Goal: Navigation & Orientation: Go to known website

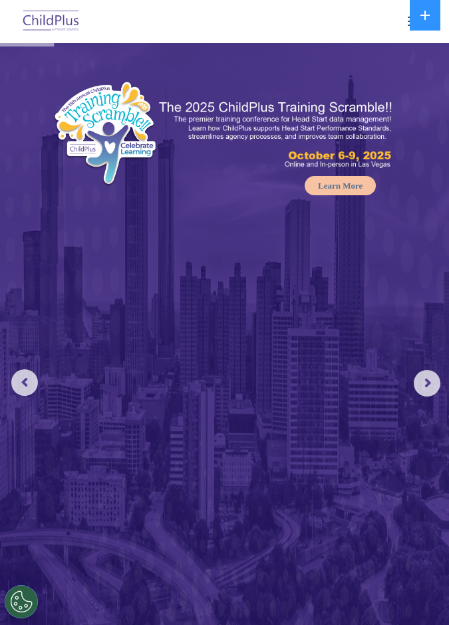
select select "MEDIUM"
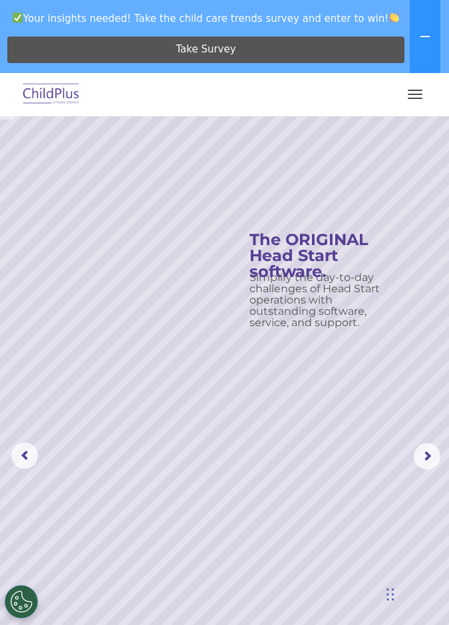
click at [52, 96] on img at bounding box center [51, 94] width 62 height 31
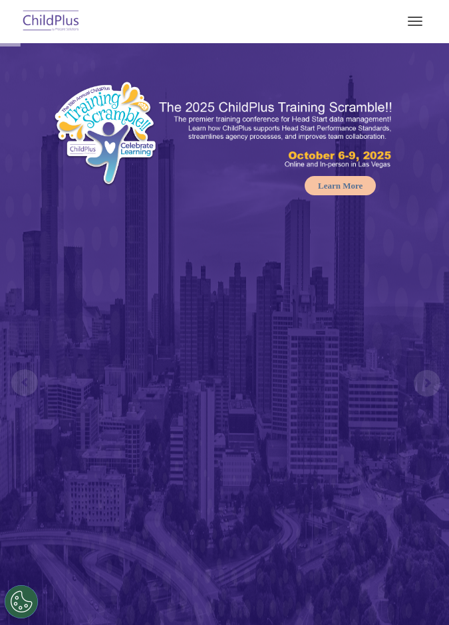
select select "MEDIUM"
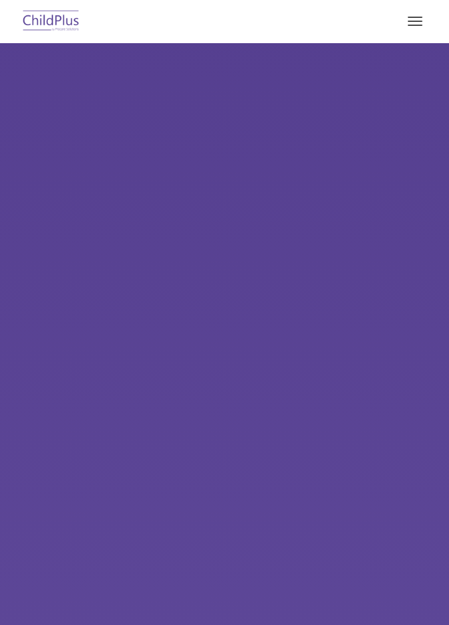
type input ""
click at [405, 17] on button "button" at bounding box center [415, 21] width 28 height 21
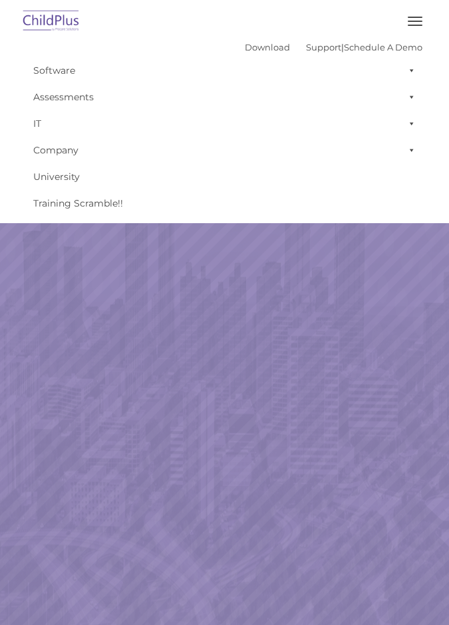
select select "MEDIUM"
